Goal: Complete application form: Complete application form

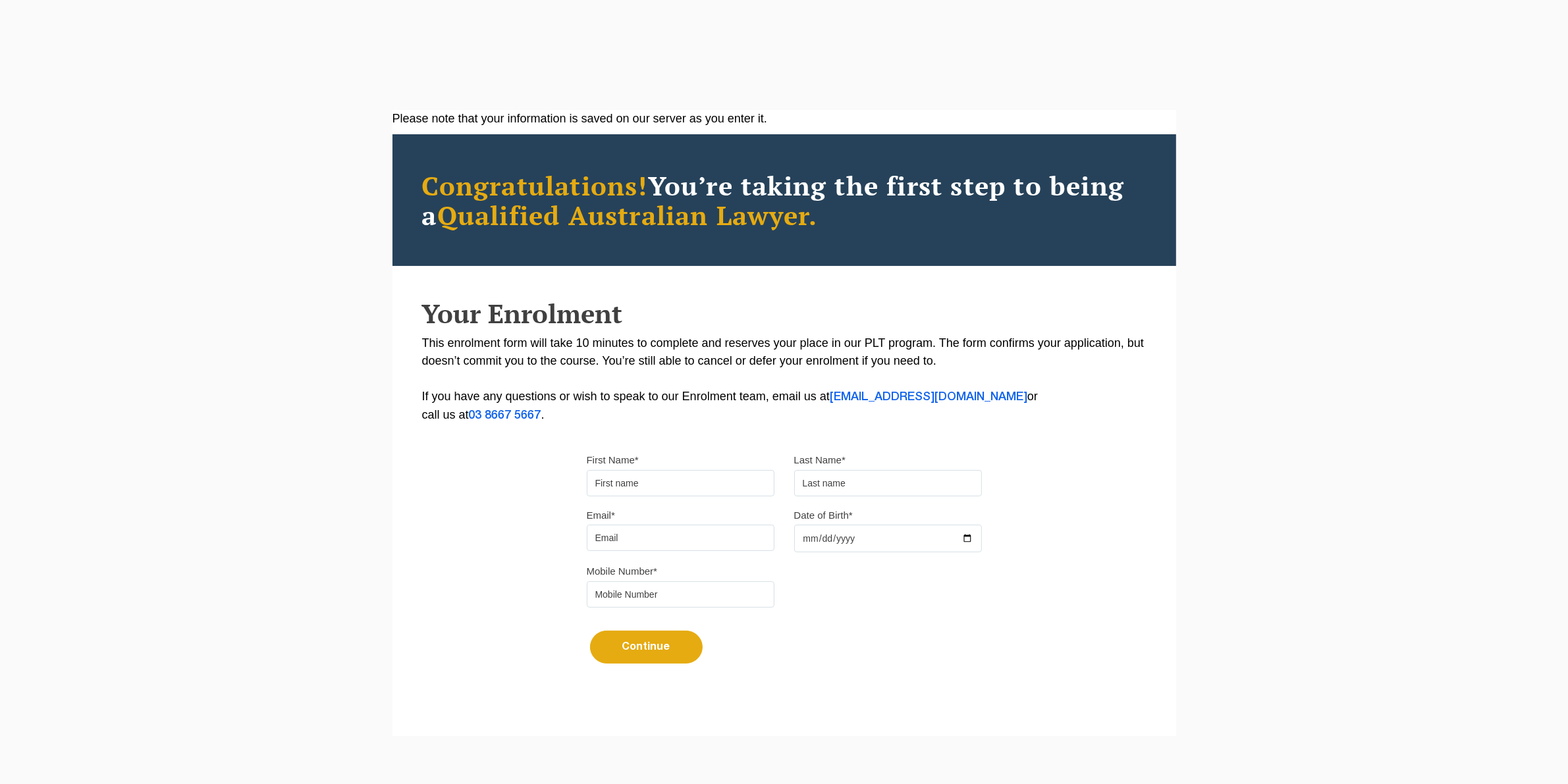
click at [639, 484] on input "First Name*" at bounding box center [680, 483] width 188 height 26
type input "[PERSON_NAME]"
type input "[EMAIL_ADDRESS][DOMAIN_NAME]"
type input "0403476443"
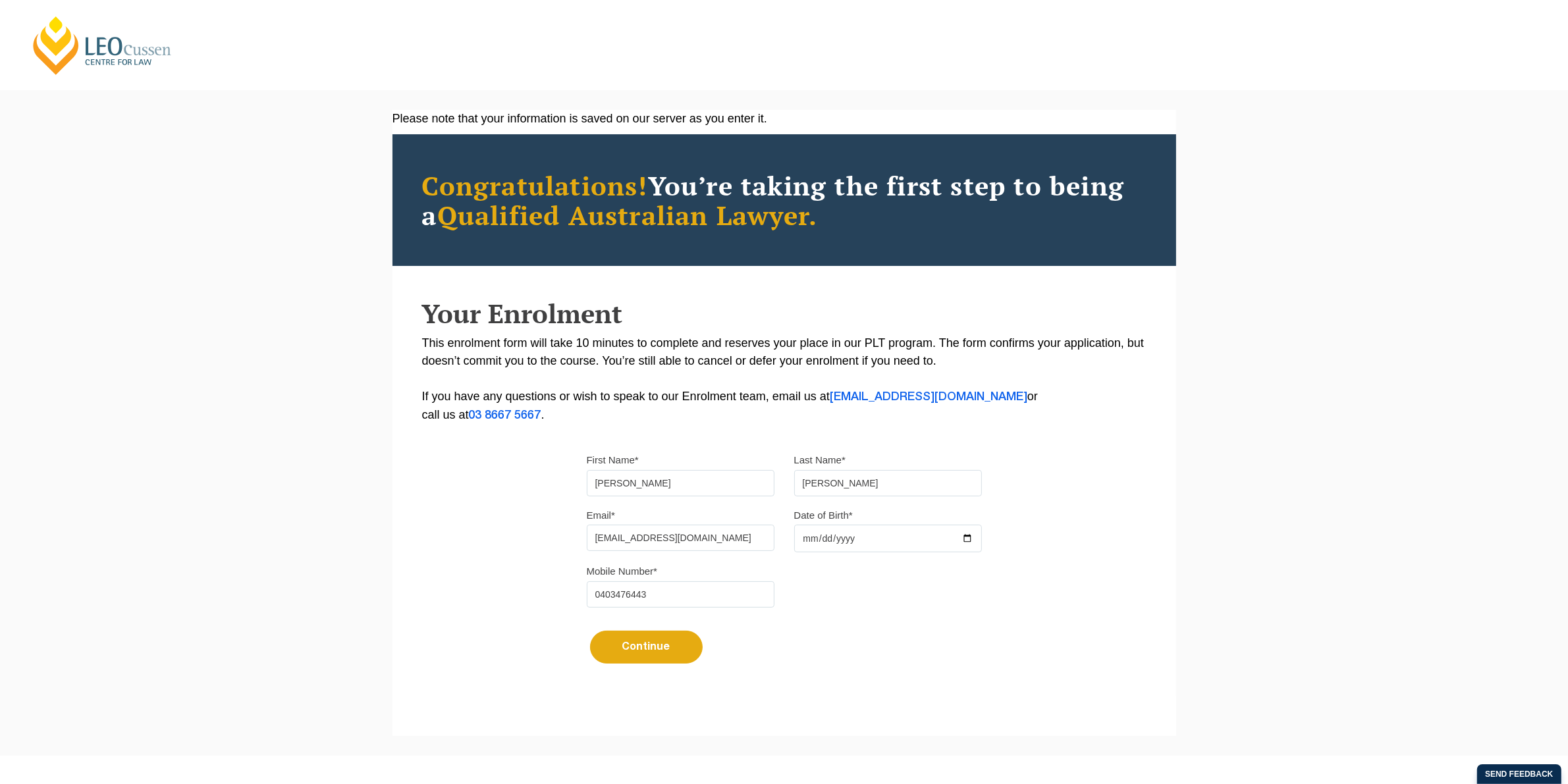
click at [825, 537] on input "Date of Birth*" at bounding box center [888, 538] width 188 height 28
click at [803, 540] on input "Date of Birth*" at bounding box center [888, 538] width 188 height 28
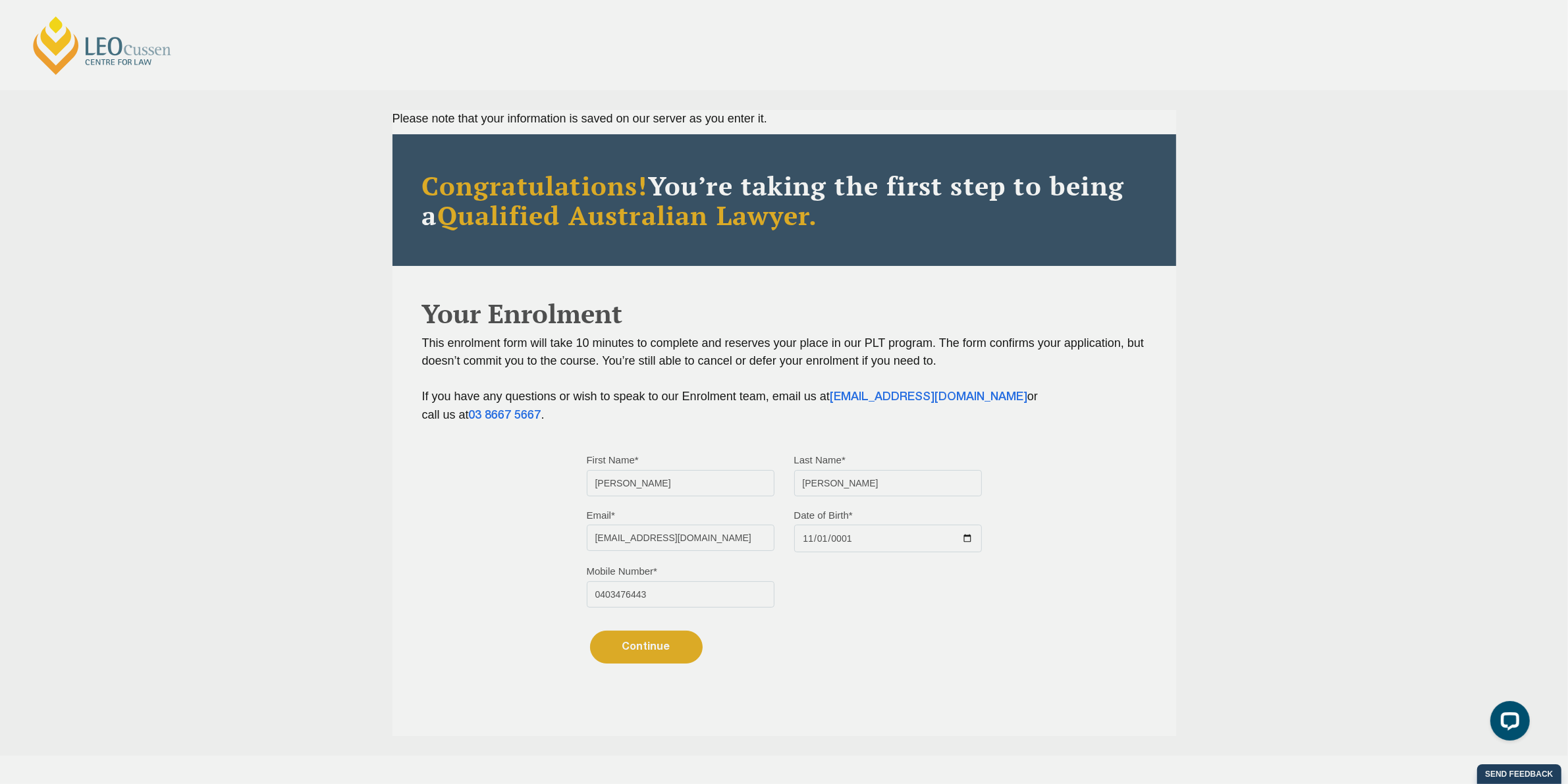
type input "0019-11-01"
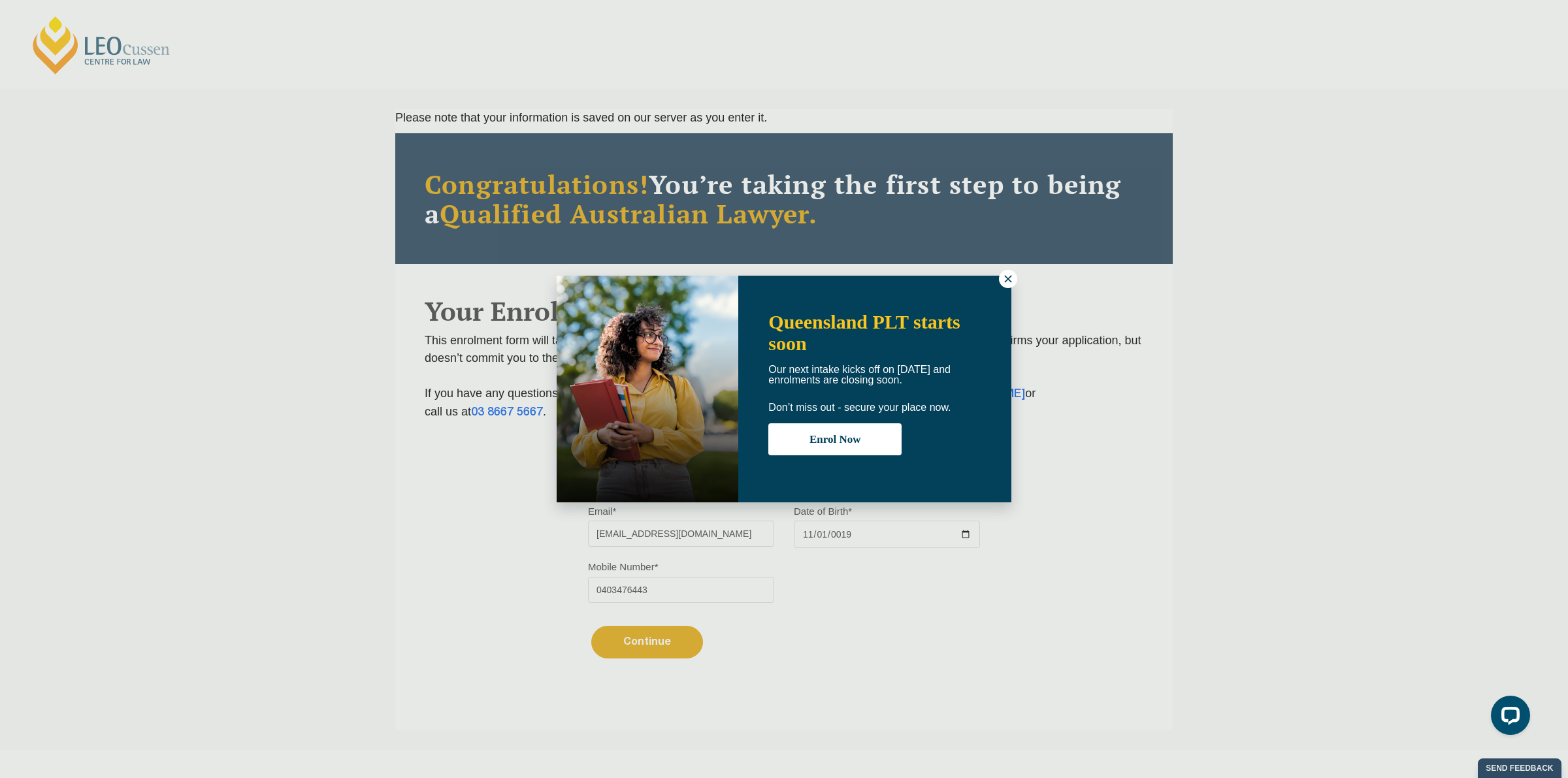
click at [1005, 284] on icon at bounding box center [1008, 278] width 12 height 12
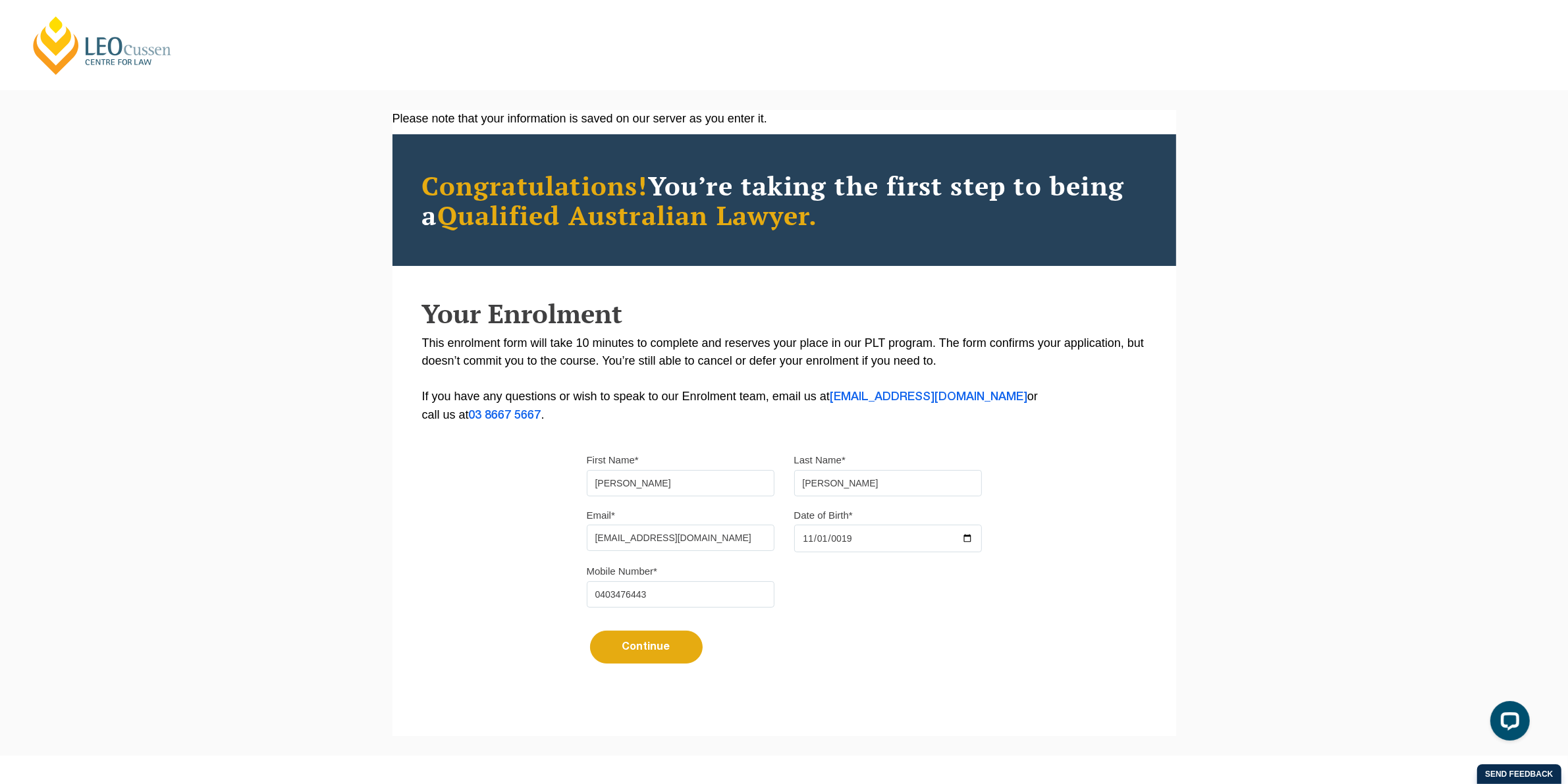
click at [849, 545] on input "0019-11-01" at bounding box center [888, 538] width 188 height 28
click at [838, 544] on input "0019-11-01" at bounding box center [888, 538] width 188 height 28
type input "1989-11-01"
click at [640, 645] on button "Continue" at bounding box center [646, 648] width 113 height 33
select select
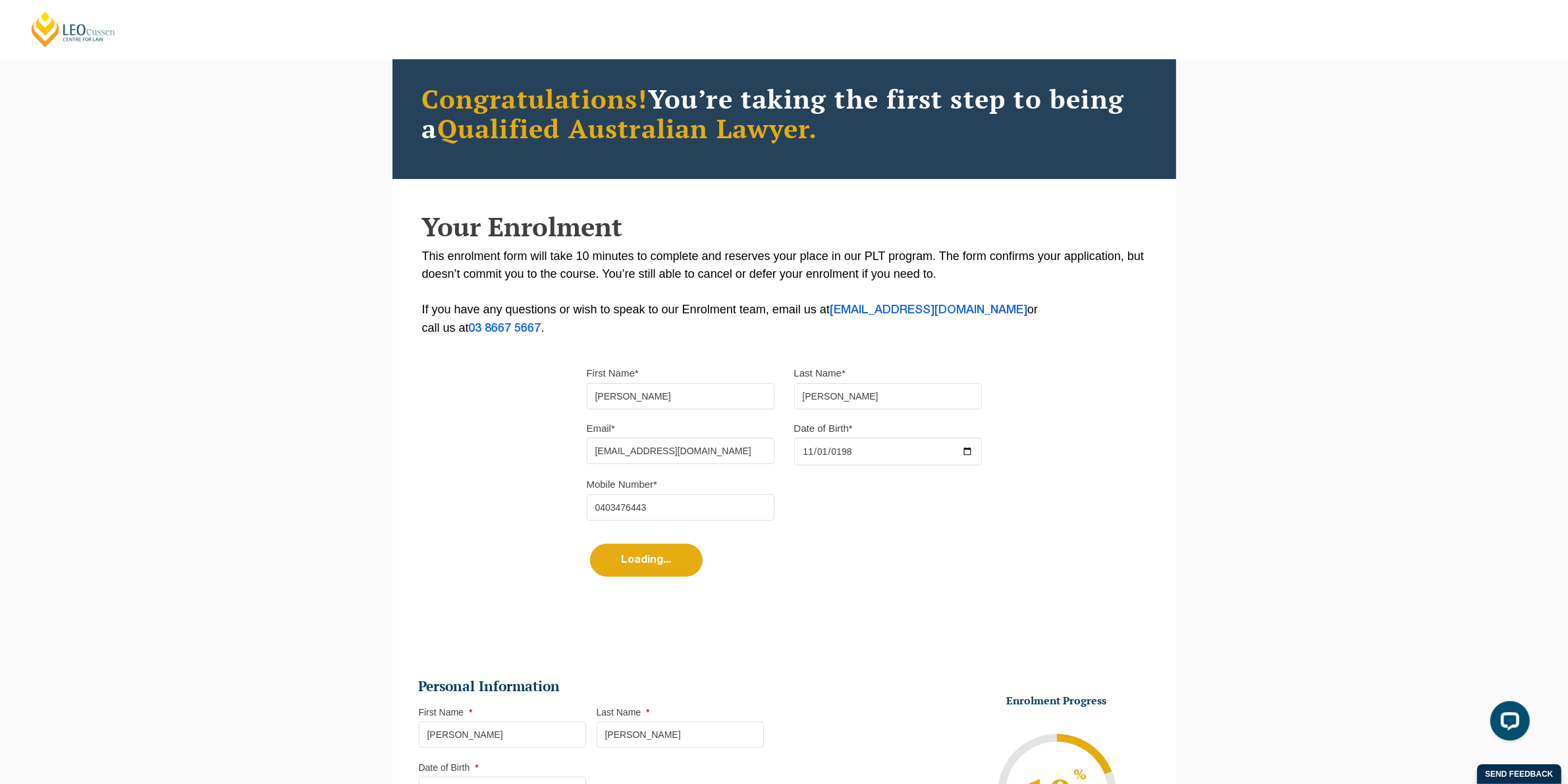
scroll to position [481, 0]
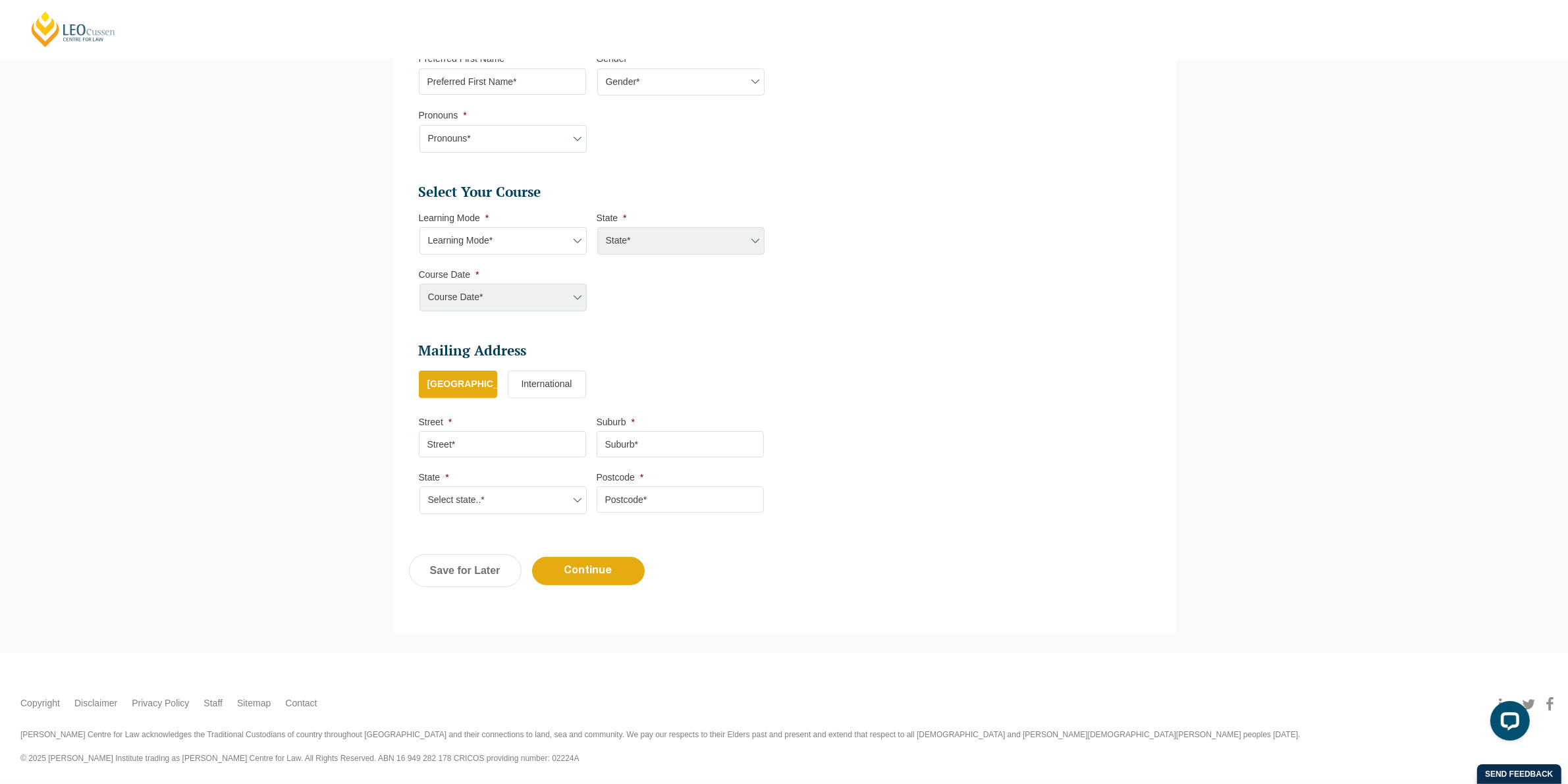
click at [482, 239] on select "Learning Mode* Online Full Time Learning Online Part Time Learning Blended Full…" at bounding box center [503, 241] width 167 height 28
select select "Online Full Time Learning"
click at [420, 228] on select "Learning Mode* Online Full Time Learning Online Part Time Learning Blended Full…" at bounding box center [503, 241] width 167 height 28
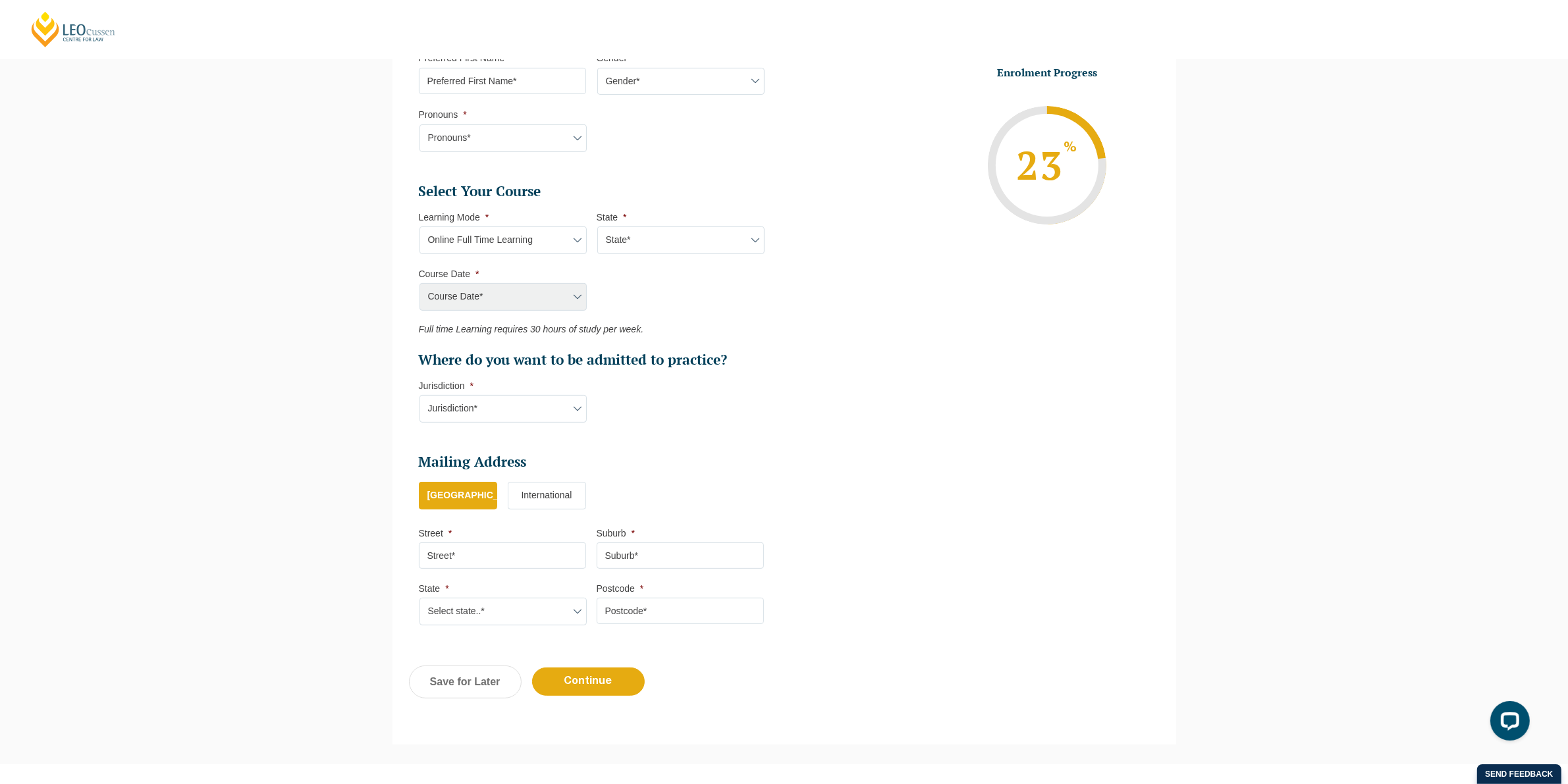
click at [613, 245] on select "State* National (ACT/NSW, VIC, QLD, SA, WA)" at bounding box center [680, 240] width 167 height 28
select select "National (ACT/NSW, VIC, QLD, SA, WA)"
click at [597, 227] on select "State* National (ACT/NSW, VIC, QLD, SA, WA)" at bounding box center [680, 240] width 167 height 28
click at [471, 293] on select "Course Date* December 2025 (08-Dec-2025 to 16-May-2026) January 2026 (27-Jan-20…" at bounding box center [503, 296] width 167 height 28
click at [868, 469] on ul "Personal Information First Name * Tania Last Name * Magin Date of Birth * 01-11…" at bounding box center [784, 186] width 751 height 906
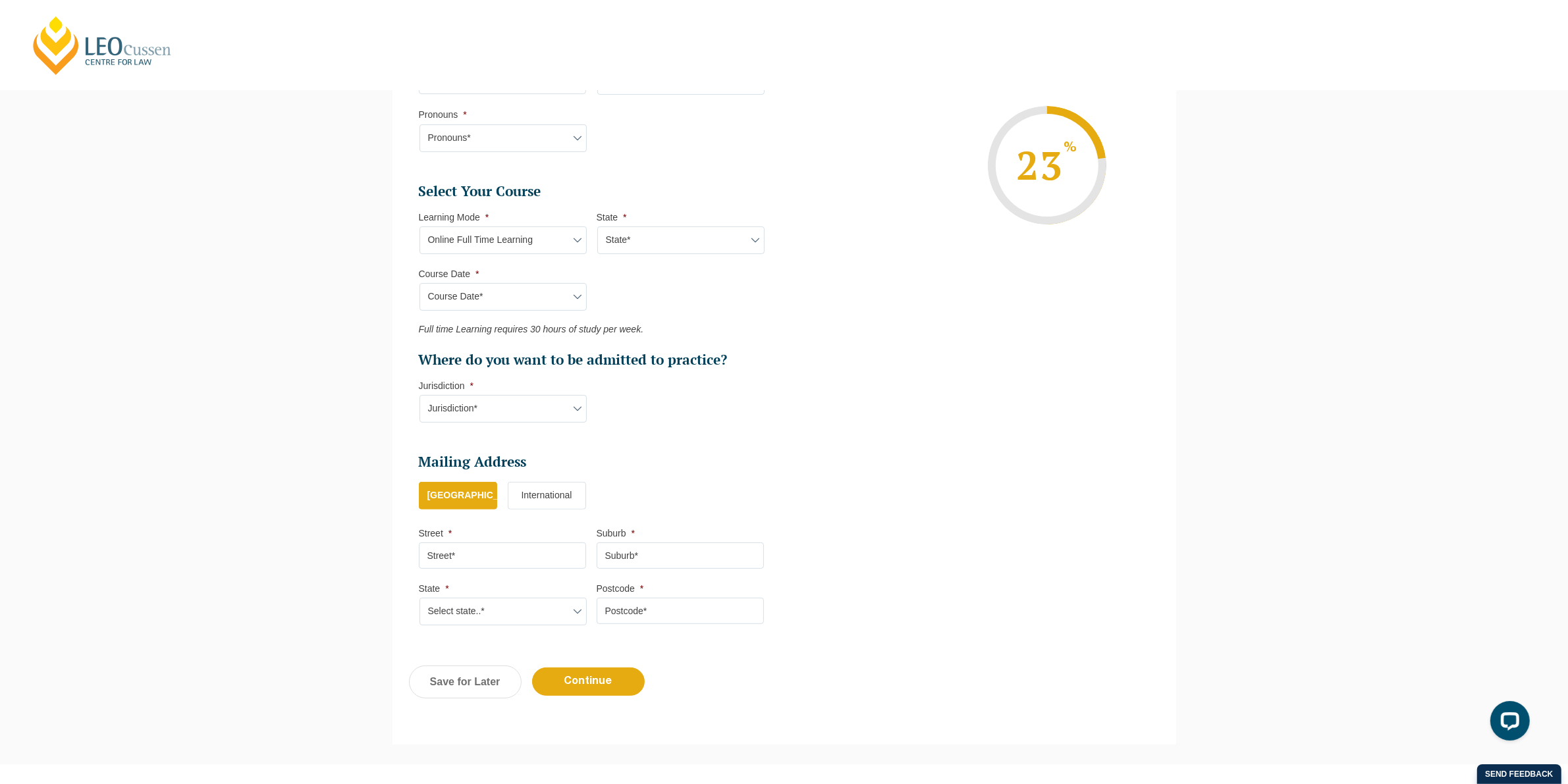
click at [504, 241] on select "Learning Mode* Online Full Time Learning Online Part Time Learning Blended Full…" at bounding box center [503, 240] width 167 height 28
select select "Online Part Time Learning"
click at [420, 227] on select "Learning Mode* Online Full Time Learning Online Part Time Learning Blended Full…" at bounding box center [503, 240] width 167 height 28
click at [631, 251] on select "State* National (ACT/NSW, VIC, QLD, SA, WA)" at bounding box center [680, 240] width 167 height 28
select select "National (ACT/NSW, VIC, QLD, SA, WA)"
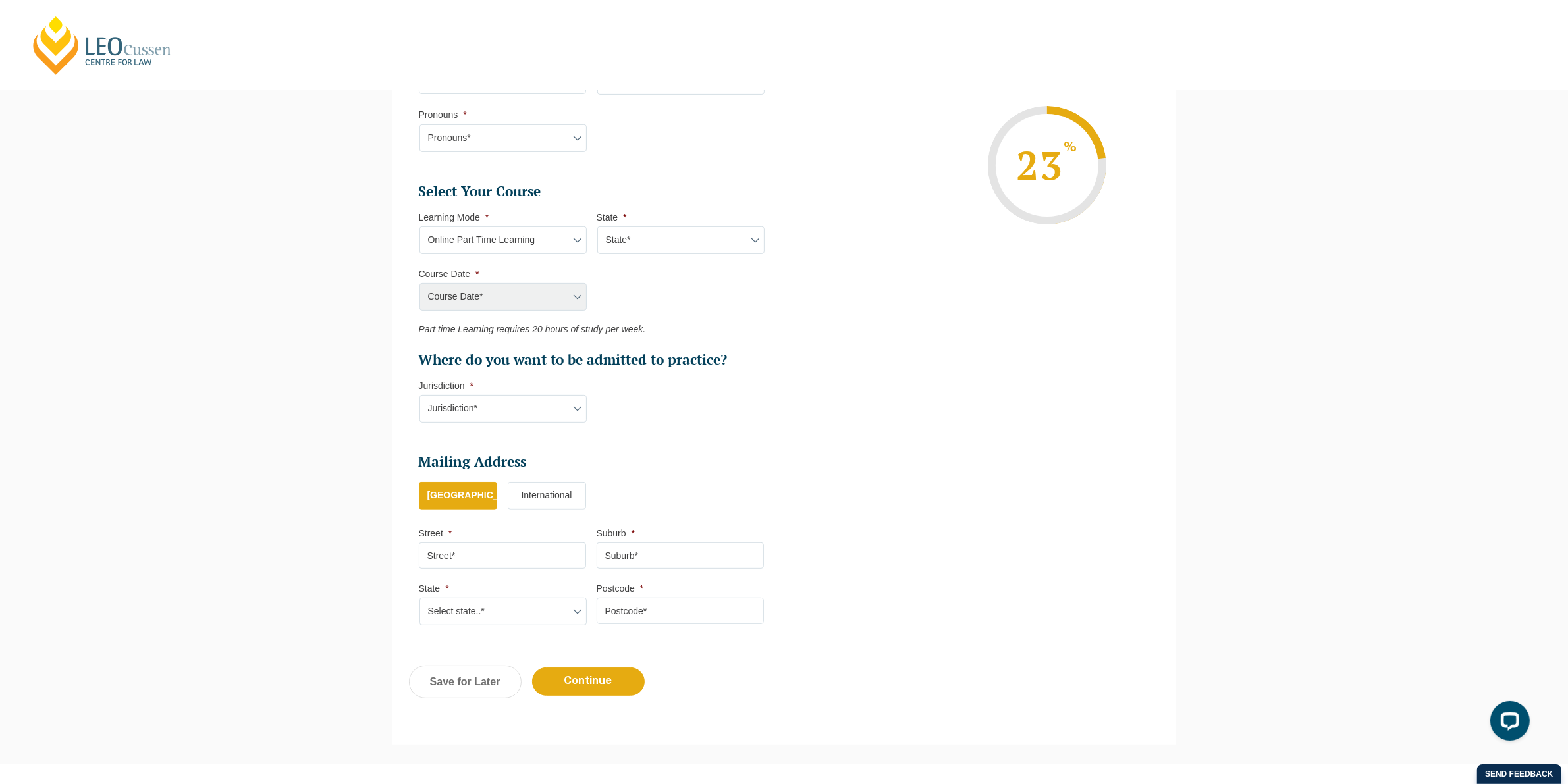
click at [597, 227] on select "State* National (ACT/NSW, VIC, QLD, SA, WA)" at bounding box center [680, 240] width 167 height 28
click at [506, 296] on select "Course Date* January 2026 (27-Jan-2026 to 21-Aug-2026) March 2026 (30-Mar-2026 …" at bounding box center [503, 296] width 167 height 28
click at [491, 239] on select "Learning Mode* Online Full Time Learning Online Part Time Learning Blended Full…" at bounding box center [503, 240] width 167 height 28
select select "Blended Full Time Learning"
click at [420, 227] on select "Learning Mode* Online Full Time Learning Online Part Time Learning Blended Full…" at bounding box center [503, 240] width 167 height 28
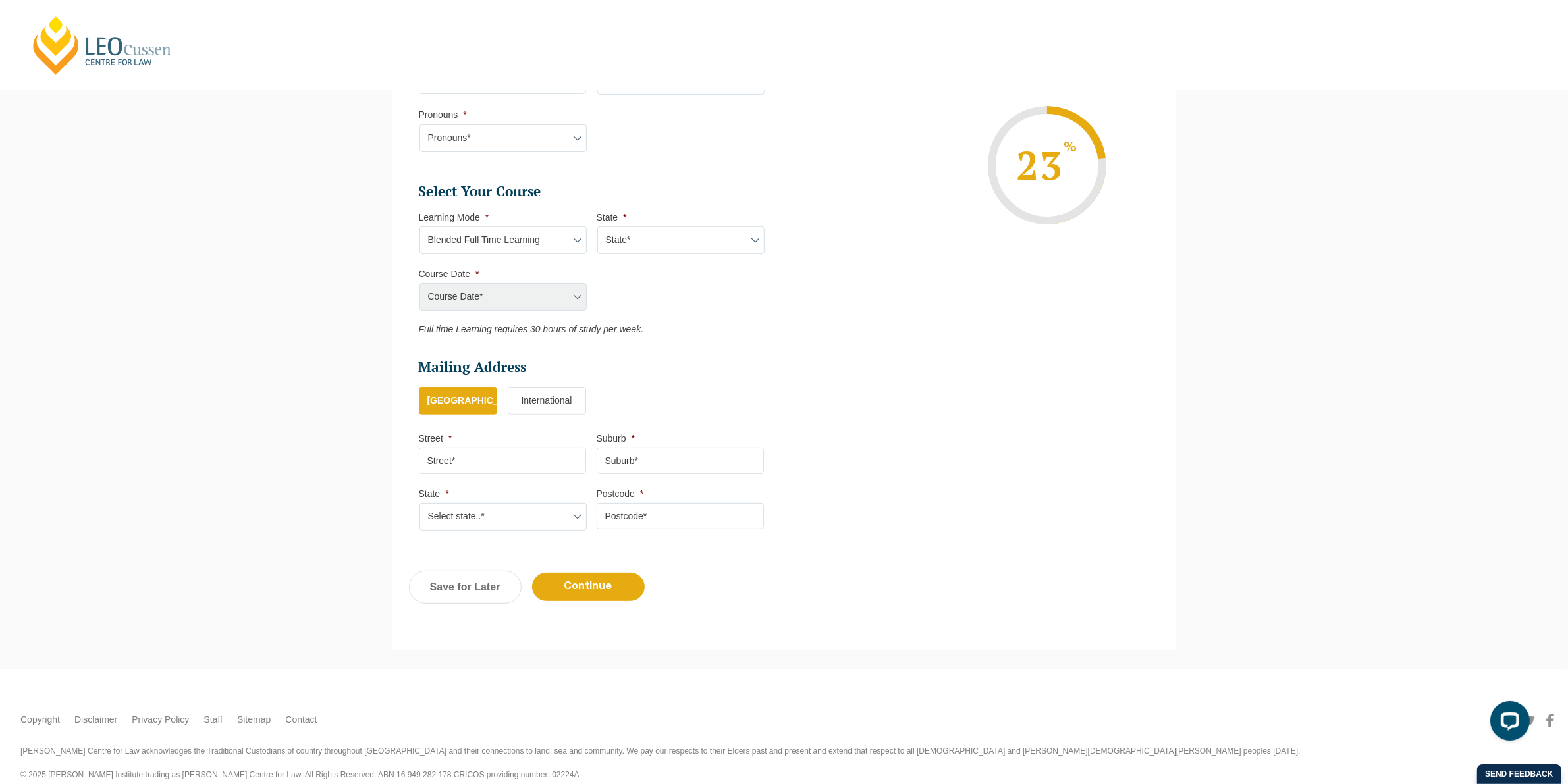
drag, startPoint x: 620, startPoint y: 243, endPoint x: 620, endPoint y: 250, distance: 7.0
click at [620, 243] on select "State* ACT/NSW QLD SA VIC WA" at bounding box center [680, 240] width 167 height 28
click at [597, 227] on select "State* ACT/NSW QLD SA VIC WA" at bounding box center [680, 240] width 167 height 28
click at [527, 300] on select "Course Date* January 2026 (27-Jan-2026 to 12-Jun-2026) August 2026 (03-Aug-2026…" at bounding box center [503, 296] width 167 height 28
drag, startPoint x: 636, startPoint y: 234, endPoint x: 638, endPoint y: 248, distance: 14.1
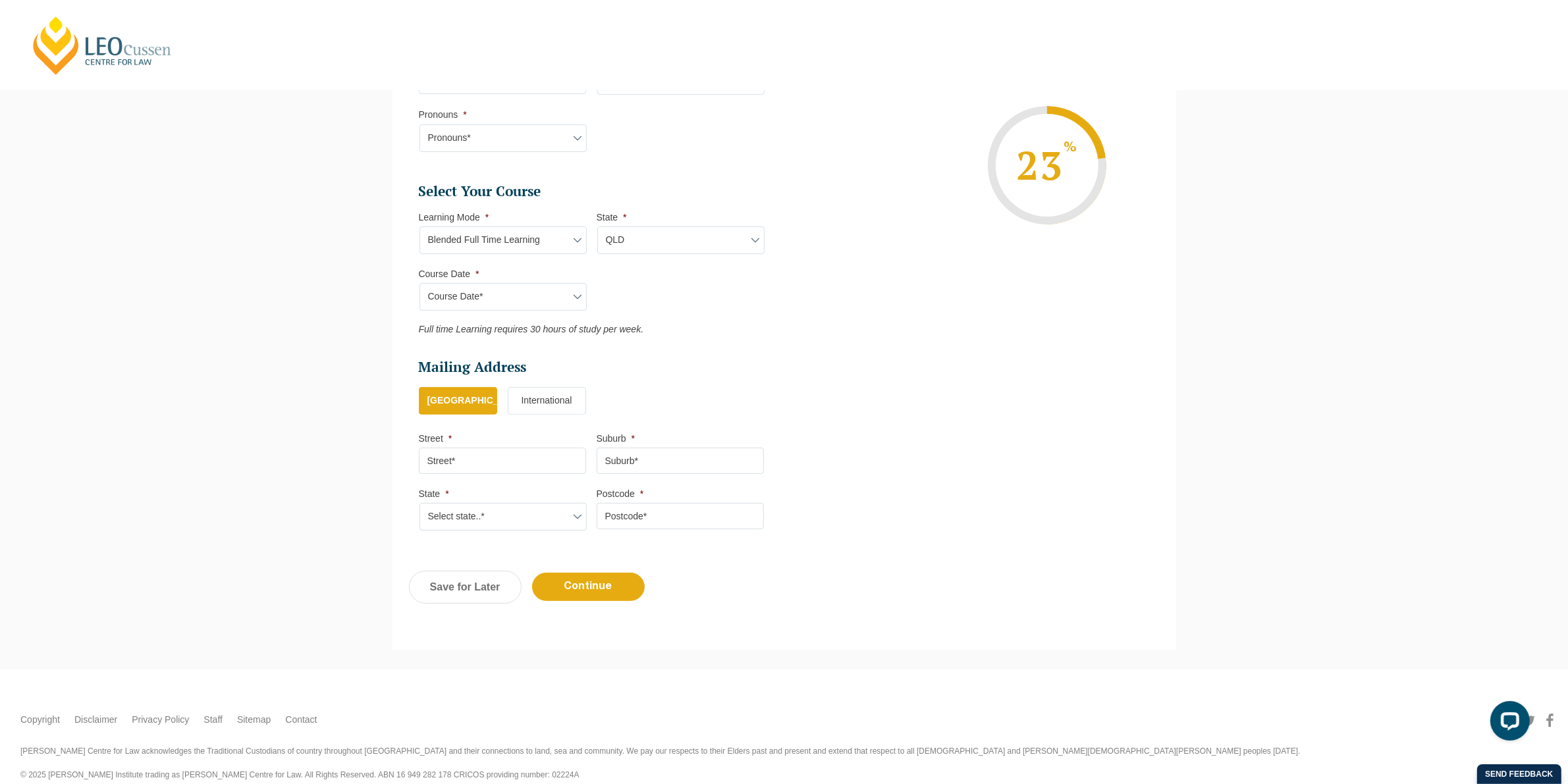
click at [636, 234] on select "State* ACT/NSW QLD SA VIC WA" at bounding box center [680, 240] width 167 height 28
select select "ACT/NSW"
click at [597, 227] on select "State* ACT/NSW QLD SA VIC WA" at bounding box center [680, 240] width 167 height 28
click at [508, 247] on select "Learning Mode* Online Full Time Learning Online Part Time Learning Blended Full…" at bounding box center [503, 240] width 167 height 28
drag, startPoint x: 690, startPoint y: 287, endPoint x: 588, endPoint y: 290, distance: 102.0
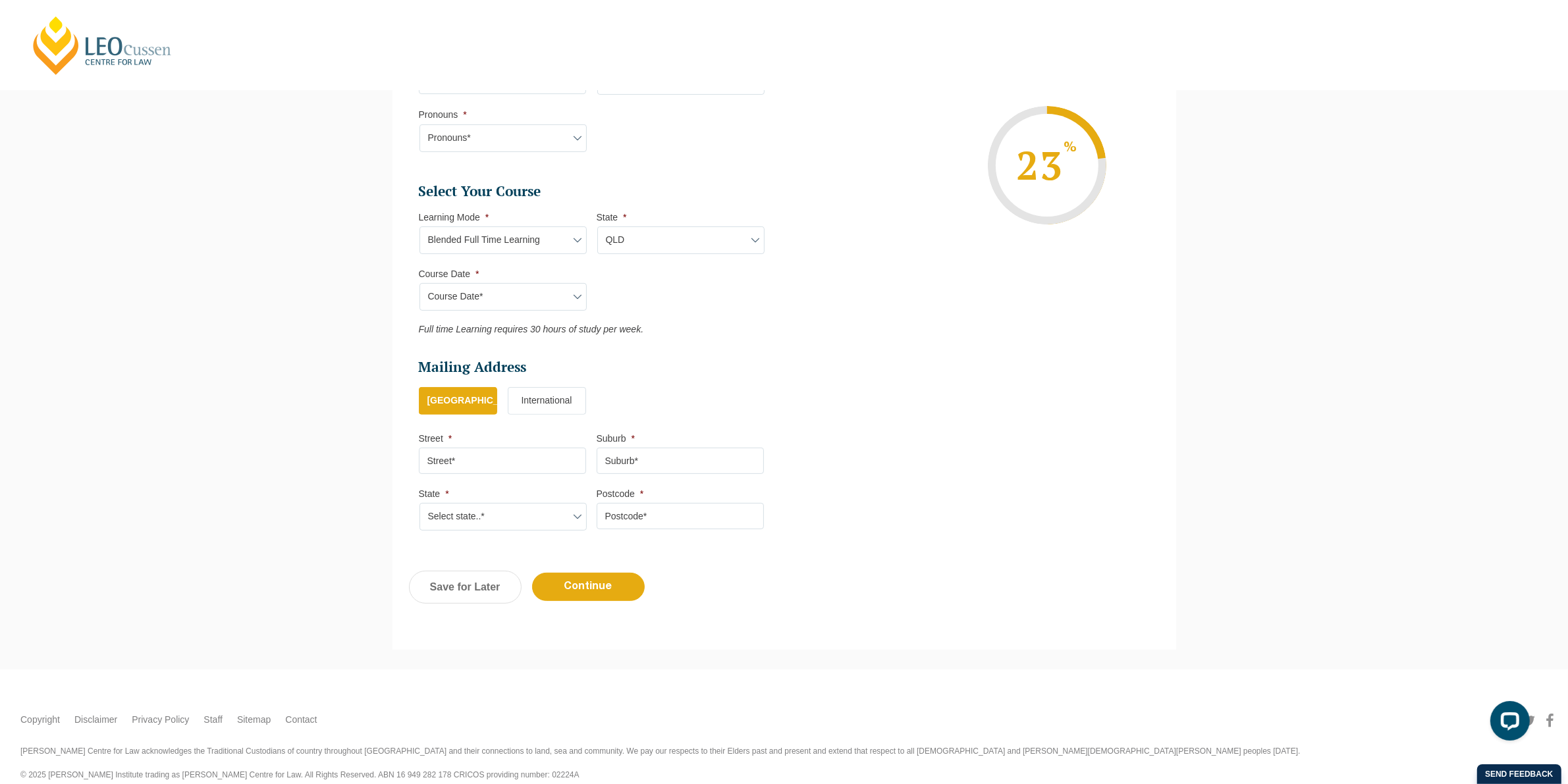
click at [682, 287] on ul "Select Your Course This field is hidden when viewing the form Only for Flinder …" at bounding box center [596, 258] width 355 height 153
click at [524, 292] on select "Course Date* January 2026 (27-Jan-2026 to 12-Jun-2026) August 2026 (03-Aug-2026…" at bounding box center [503, 296] width 167 height 28
click at [512, 243] on select "Learning Mode* Online Full Time Learning Online Part Time Learning Blended Full…" at bounding box center [503, 240] width 167 height 28
select select "Blended Part Time Learning"
click at [420, 227] on select "Learning Mode* Online Full Time Learning Online Part Time Learning Blended Full…" at bounding box center [503, 240] width 167 height 28
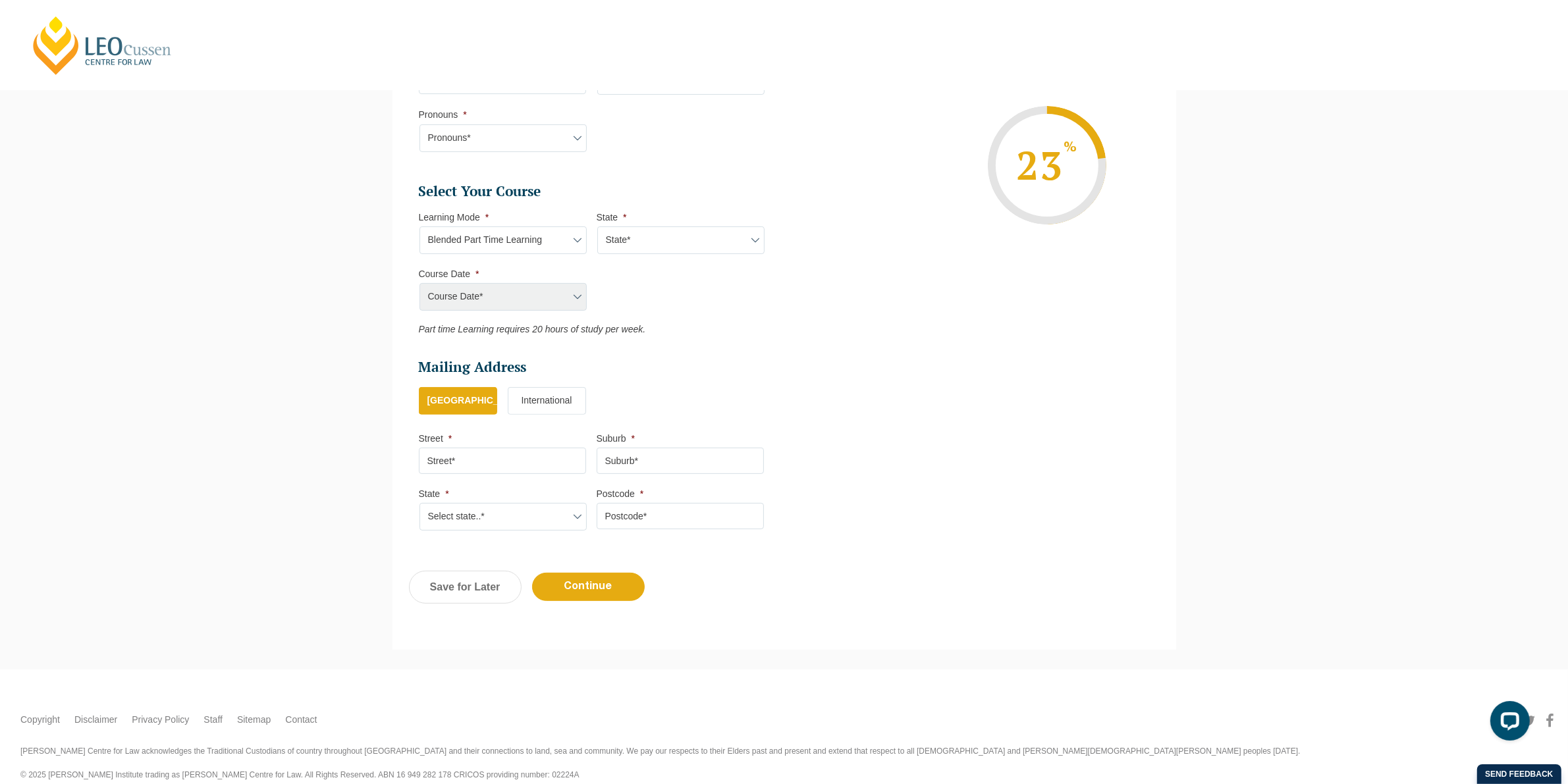
click at [631, 247] on select "State* ACT/NSW QLD VIC WA" at bounding box center [680, 240] width 167 height 28
select select "ACT/NSW"
click at [597, 227] on select "State* ACT/NSW QLD VIC WA" at bounding box center [680, 240] width 167 height 28
click at [531, 296] on select "Course Date* March 2026 (30-Mar-2026 to 23-Oct-2026)" at bounding box center [503, 296] width 167 height 28
drag, startPoint x: 517, startPoint y: 243, endPoint x: 519, endPoint y: 250, distance: 7.3
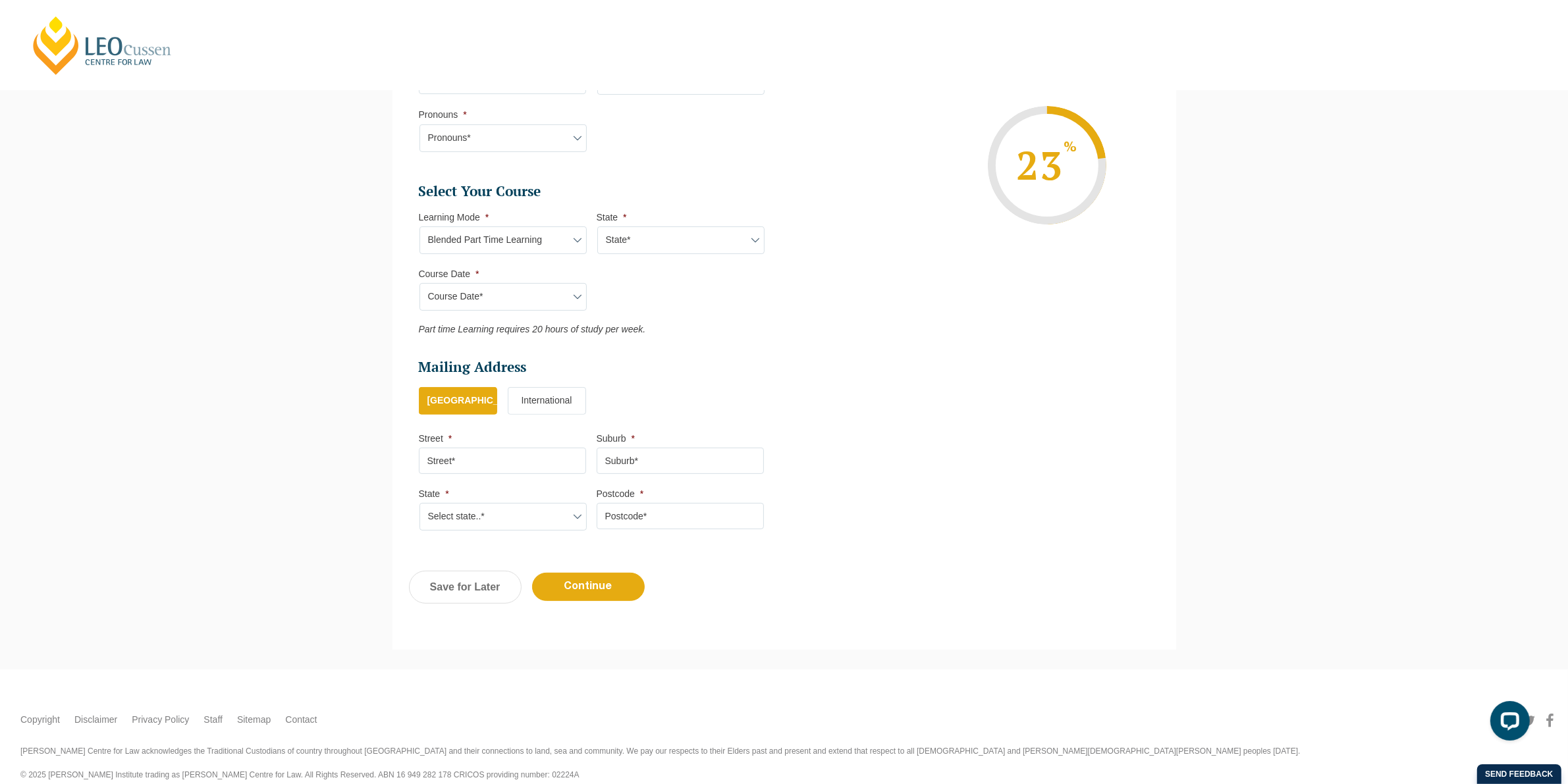
click at [517, 243] on select "Learning Mode* Online Full Time Learning Online Part Time Learning Blended Full…" at bounding box center [503, 240] width 167 height 28
select select "Onsite Full Time Learning"
click at [420, 227] on select "Learning Mode* Online Full Time Learning Online Part Time Learning Blended Full…" at bounding box center [503, 240] width 167 height 28
drag, startPoint x: 642, startPoint y: 246, endPoint x: 637, endPoint y: 252, distance: 7.8
click at [642, 246] on select "State* VIC" at bounding box center [680, 240] width 167 height 28
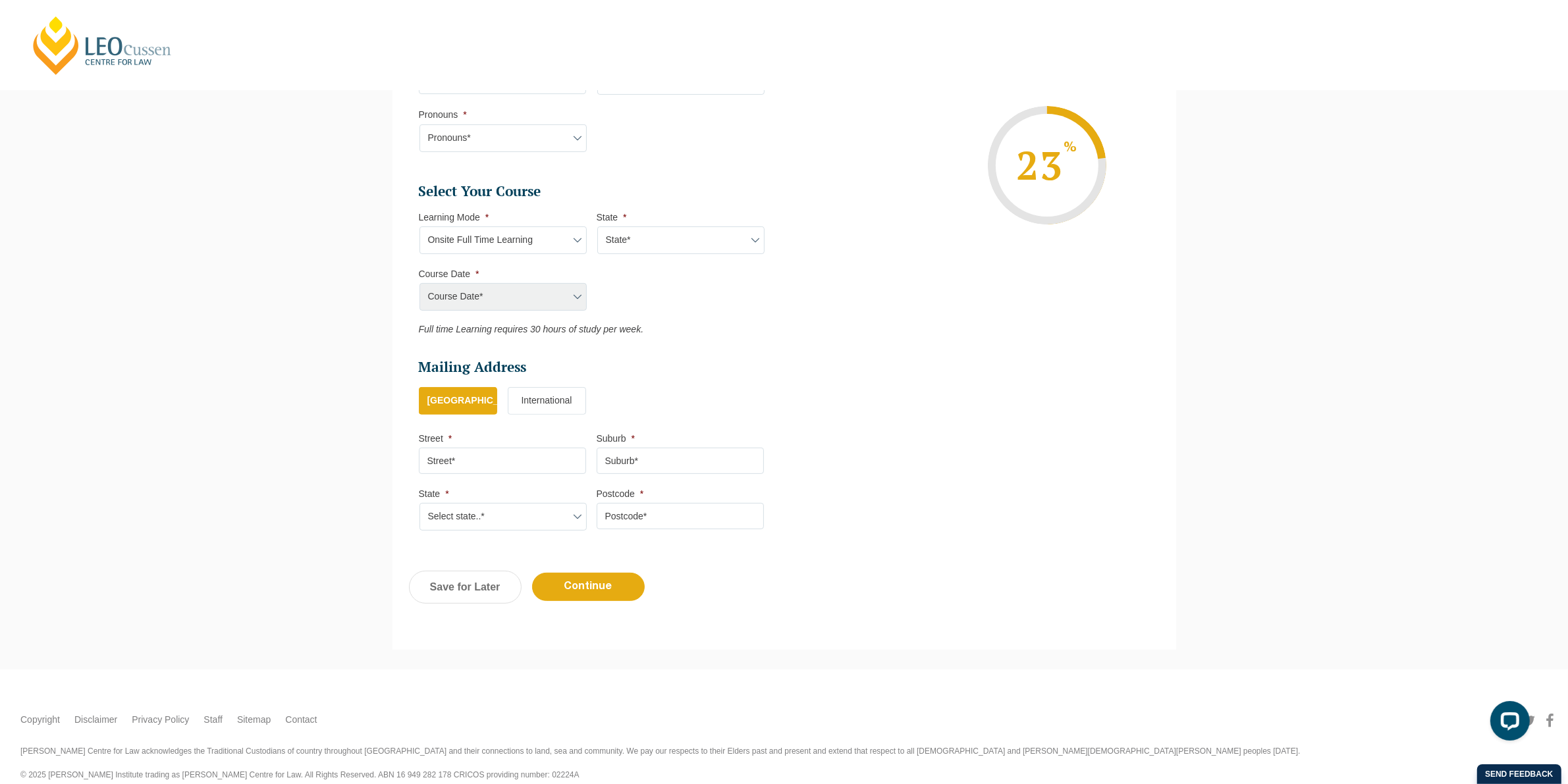
select select "VIC"
click at [597, 227] on select "State* VIC" at bounding box center [680, 240] width 167 height 28
click at [509, 296] on select "Course Date* January 2026 (27-Jan-2026 to 12-Jun-2026) August 2026 (03-Aug-2026…" at bounding box center [503, 296] width 167 height 28
drag, startPoint x: 659, startPoint y: 308, endPoint x: 646, endPoint y: 308, distance: 13.0
click at [659, 307] on ul "Select Your Course This field is hidden when viewing the form Only for Flinder …" at bounding box center [596, 258] width 355 height 153
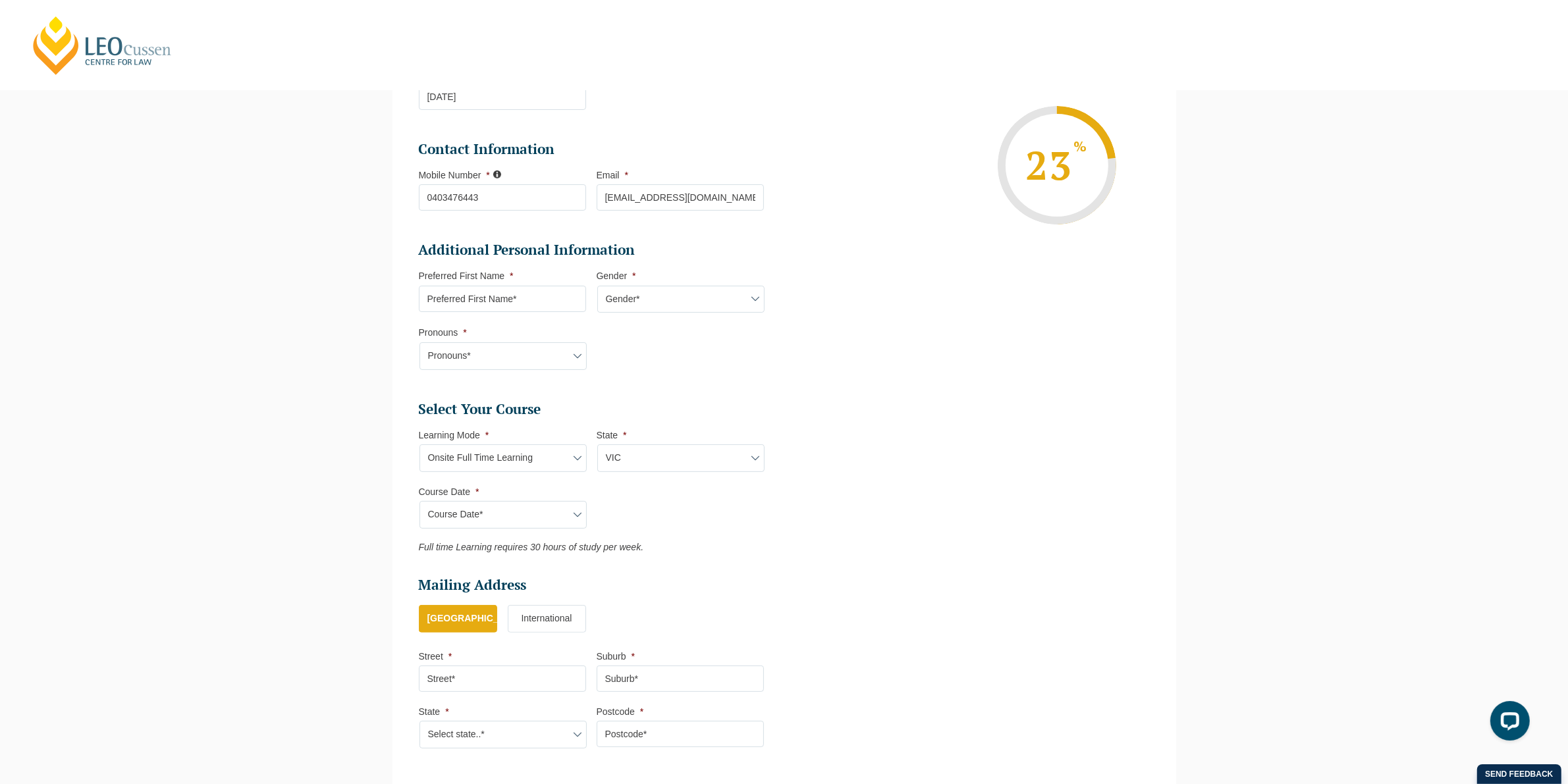
scroll to position [0, 0]
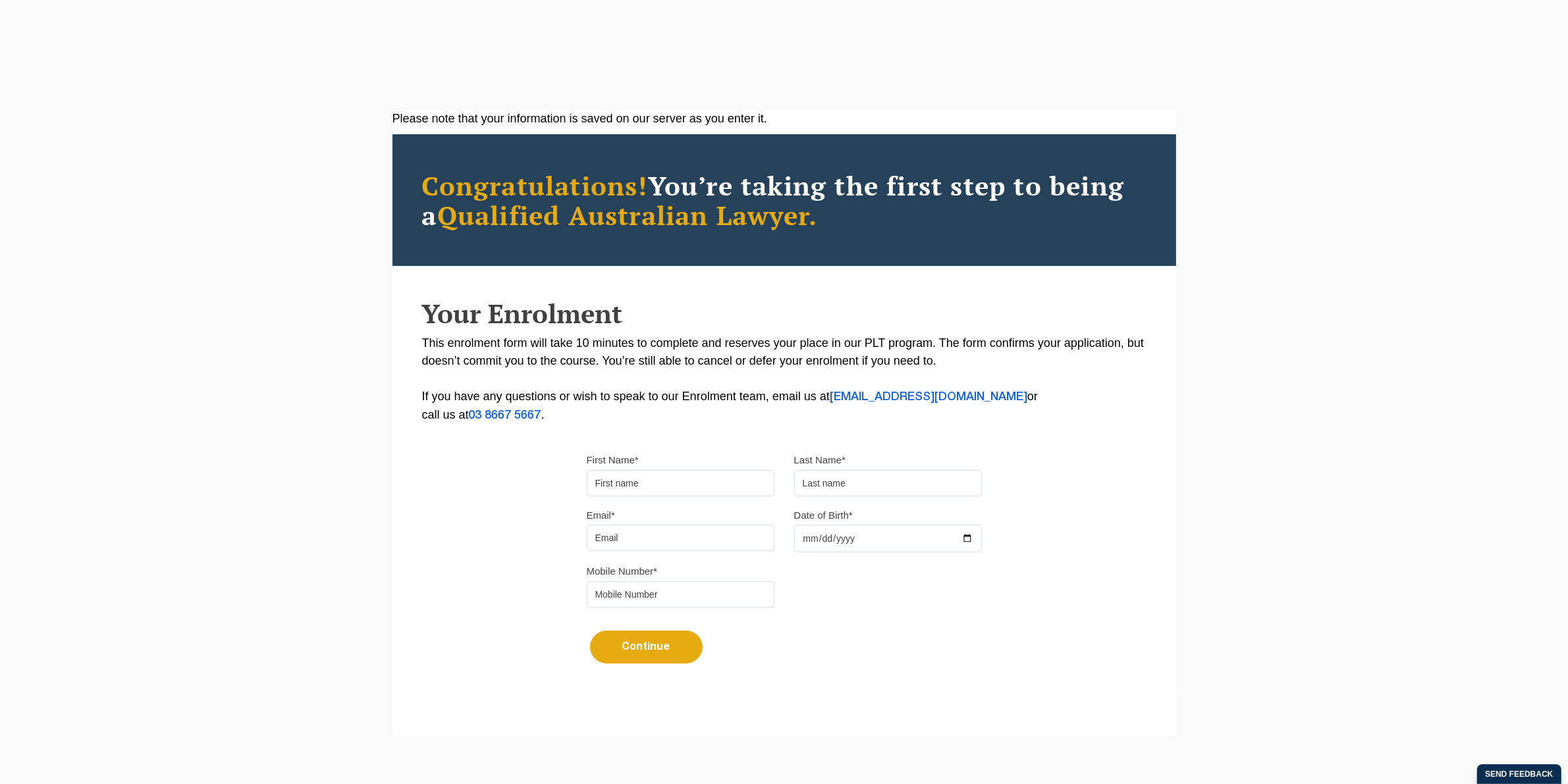
drag, startPoint x: 0, startPoint y: 0, endPoint x: 623, endPoint y: 484, distance: 788.9
click at [623, 484] on input "First Name*" at bounding box center [680, 483] width 188 height 26
type input "Tania"
type input "Magin"
type input "tmagin1@hotmail.com"
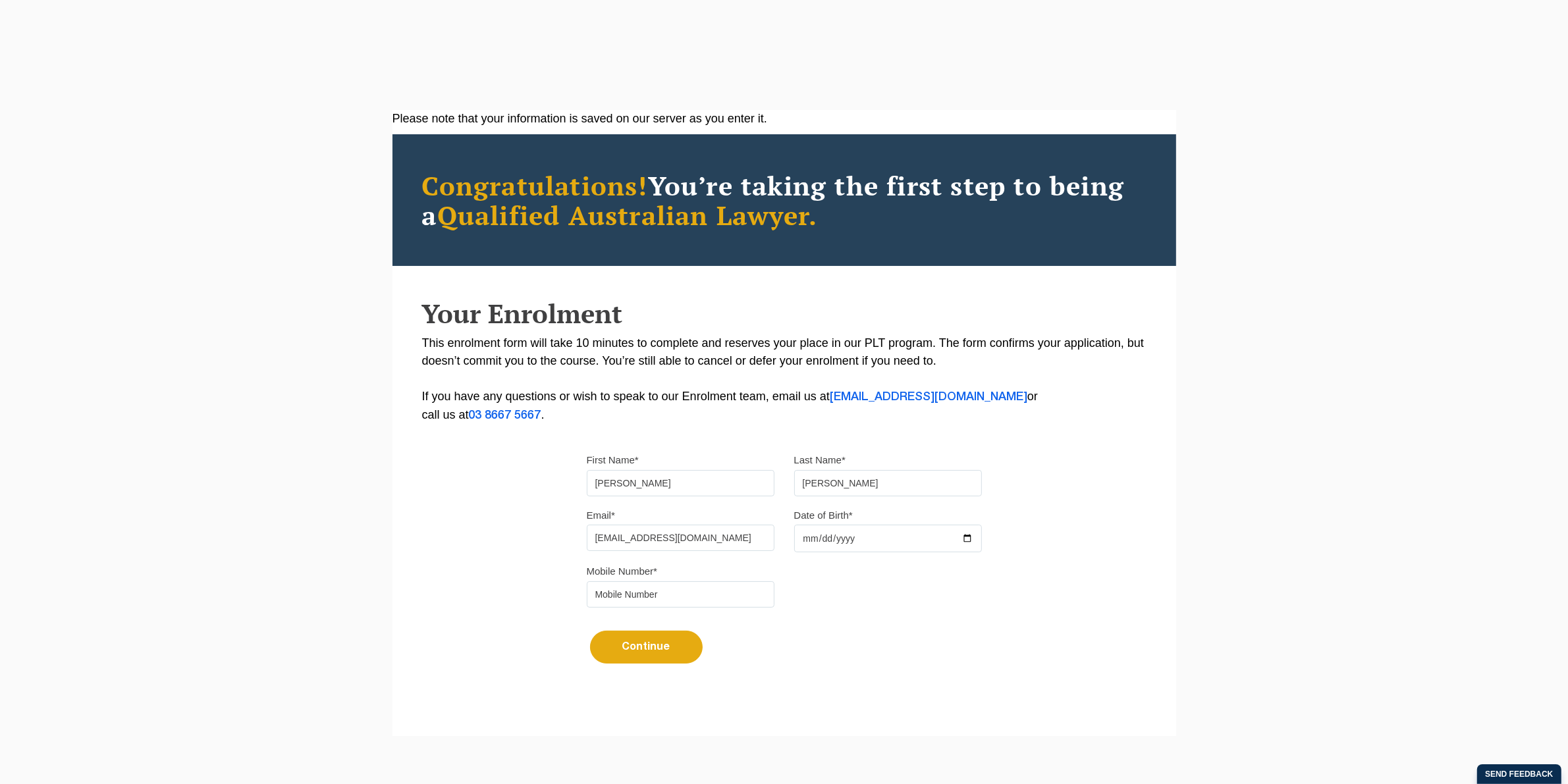
type input "0403476443"
click at [807, 538] on input "Date of Birth*" at bounding box center [888, 538] width 188 height 28
type input "1989-11-01"
